Goal: Register for event/course

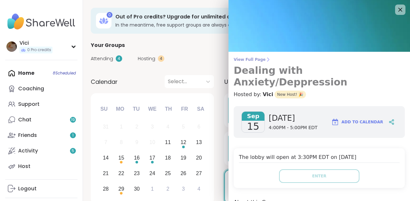
click at [257, 60] on span "View Full Page" at bounding box center [319, 59] width 171 height 5
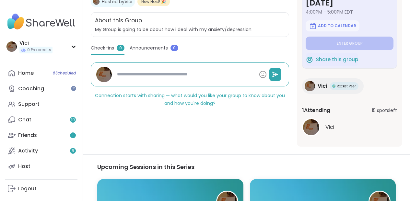
scroll to position [79, 0]
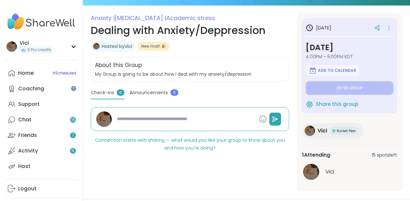
type textarea "*"
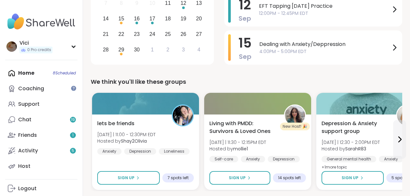
scroll to position [185, 0]
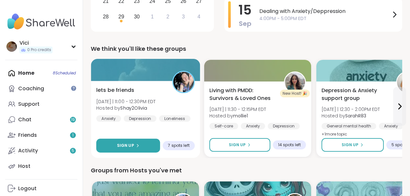
click at [140, 147] on button "Sign Up" at bounding box center [128, 146] width 64 height 14
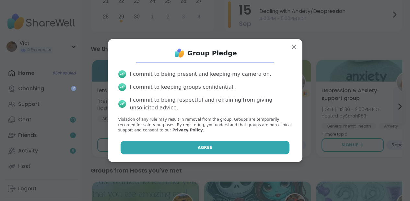
click at [167, 151] on button "Agree" at bounding box center [205, 148] width 169 height 14
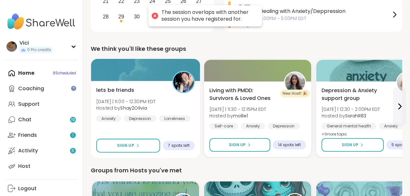
click at [164, 69] on div at bounding box center [145, 70] width 109 height 22
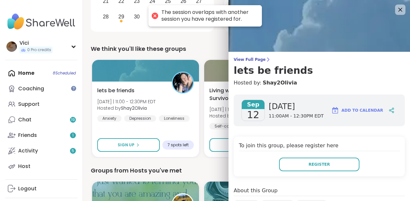
click at [296, 157] on div "To join this group, please register here Register" at bounding box center [319, 157] width 171 height 40
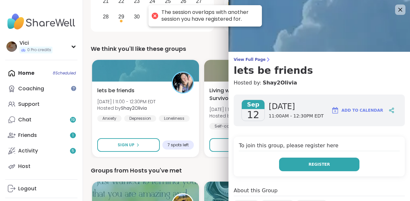
click at [296, 165] on button "Register" at bounding box center [319, 165] width 80 height 14
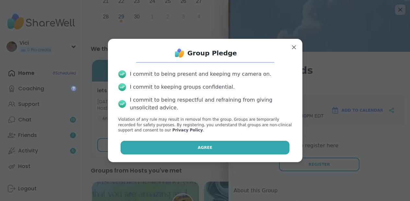
click at [246, 148] on button "Agree" at bounding box center [205, 148] width 169 height 14
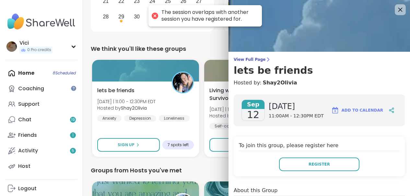
click at [398, 7] on icon at bounding box center [400, 10] width 8 height 8
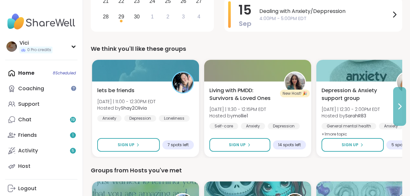
click at [400, 110] on icon at bounding box center [400, 107] width 8 height 8
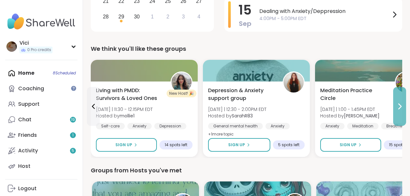
click at [398, 112] on button at bounding box center [399, 106] width 13 height 39
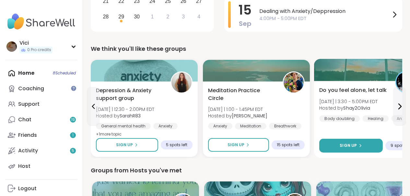
click at [359, 143] on div "Sign Up" at bounding box center [351, 146] width 22 height 6
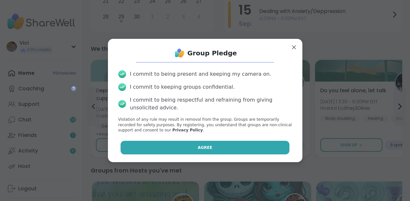
click at [281, 143] on button "Agree" at bounding box center [205, 148] width 169 height 14
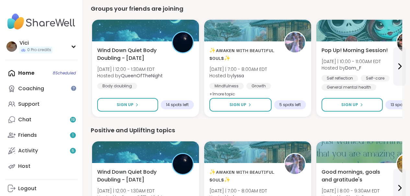
scroll to position [592, 0]
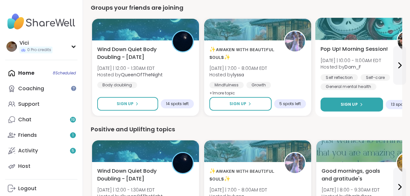
click at [346, 101] on button "Sign Up" at bounding box center [352, 105] width 63 height 14
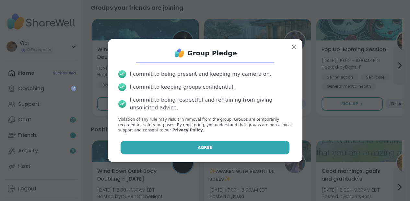
click at [250, 153] on button "Agree" at bounding box center [205, 148] width 169 height 14
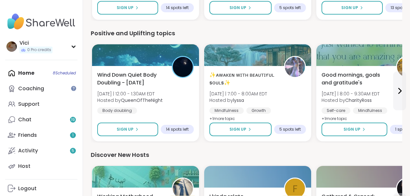
scroll to position [691, 0]
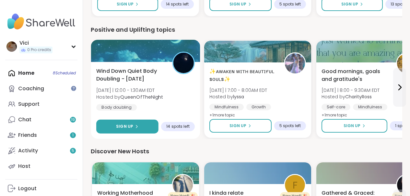
click at [134, 122] on button "Sign Up" at bounding box center [127, 127] width 62 height 14
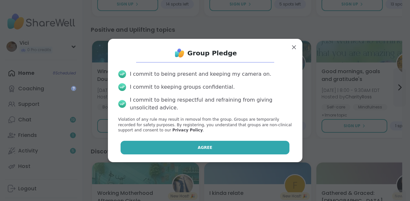
click at [162, 150] on button "Agree" at bounding box center [205, 148] width 169 height 14
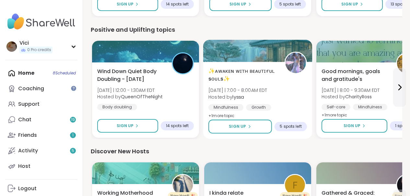
click at [250, 81] on span "✨ᴀᴡᴀᴋᴇɴ ᴡɪᴛʜ ʙᴇᴀᴜᴛɪғᴜʟ sᴏᴜʟs✨" at bounding box center [242, 75] width 69 height 16
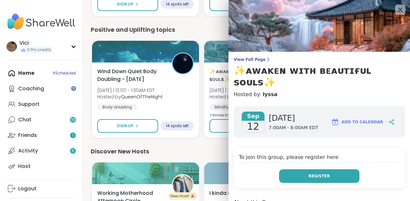
click at [289, 170] on button "Register" at bounding box center [319, 177] width 80 height 14
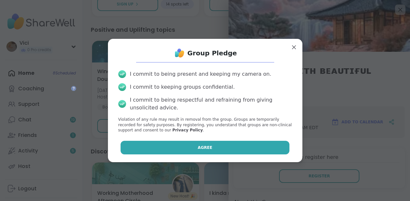
click at [250, 145] on button "Agree" at bounding box center [205, 148] width 169 height 14
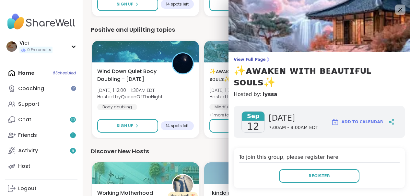
click at [51, 75] on div "Home 8 Scheduled Coaching Support Chat 19 Friends 1 Activity 5 Host" at bounding box center [41, 119] width 72 height 109
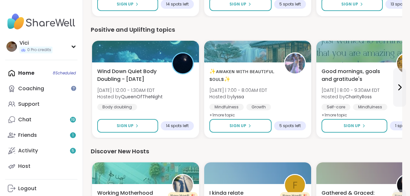
click at [55, 72] on div "Home 8 Scheduled Coaching Support Chat 19 Friends 1 Activity 5 Host" at bounding box center [41, 119] width 72 height 109
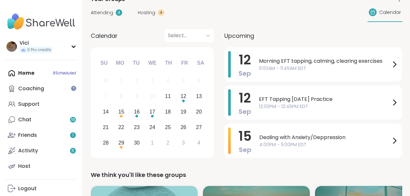
scroll to position [73, 0]
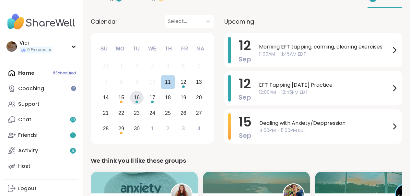
click at [137, 95] on div "16" at bounding box center [137, 97] width 6 height 9
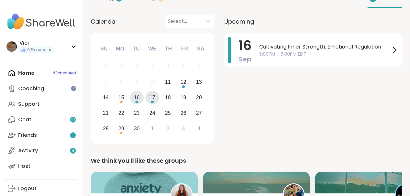
click at [148, 99] on div "17" at bounding box center [153, 98] width 14 height 14
